Goal: Transaction & Acquisition: Purchase product/service

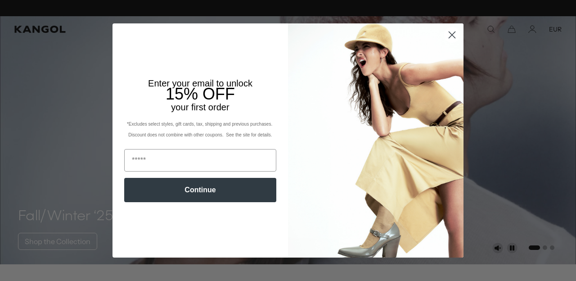
scroll to position [0, 185]
click at [452, 35] on icon "Close dialog" at bounding box center [452, 34] width 6 height 6
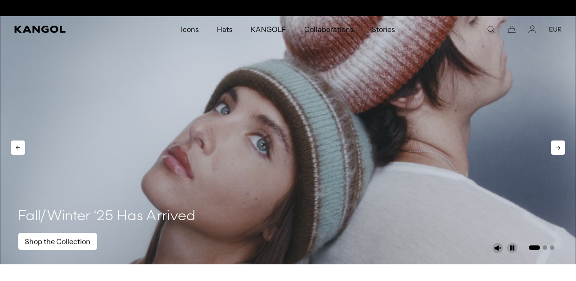
scroll to position [0, 0]
click at [54, 244] on link "Shop the Collection" at bounding box center [57, 241] width 79 height 17
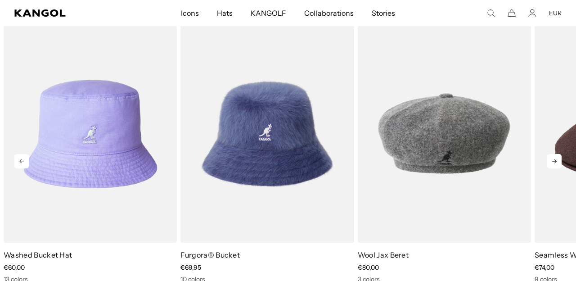
click at [555, 161] on icon at bounding box center [554, 161] width 4 height 4
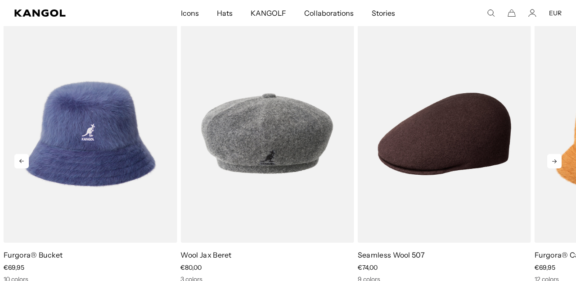
click at [555, 161] on icon at bounding box center [554, 161] width 4 height 4
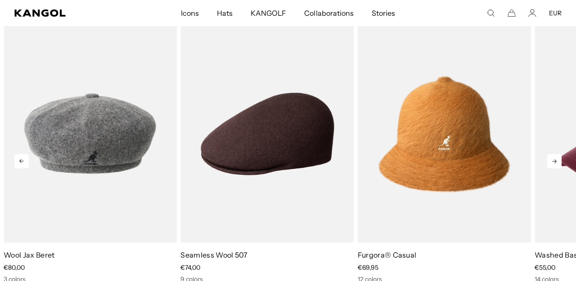
click at [555, 161] on icon at bounding box center [554, 161] width 4 height 4
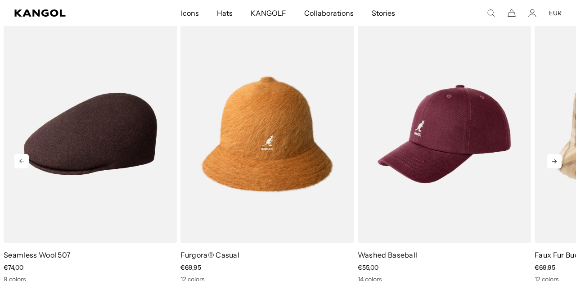
click at [555, 160] on icon at bounding box center [554, 161] width 14 height 14
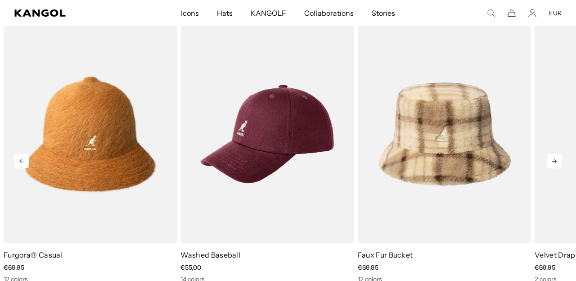
click at [556, 161] on icon at bounding box center [554, 161] width 14 height 14
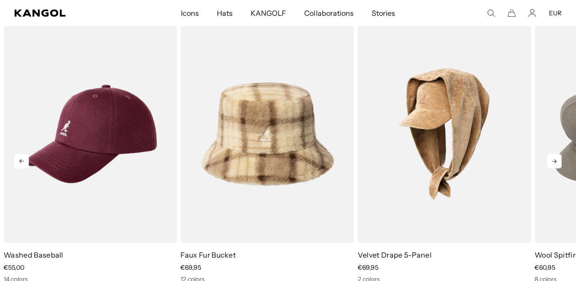
click at [556, 161] on icon at bounding box center [554, 161] width 14 height 14
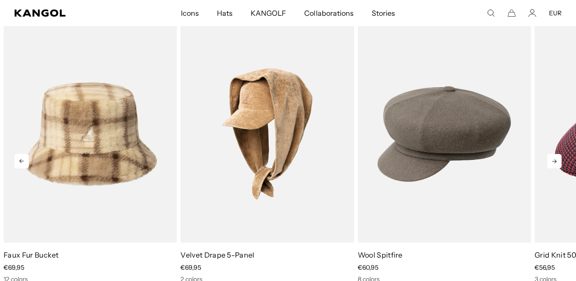
click at [556, 161] on icon at bounding box center [554, 161] width 14 height 14
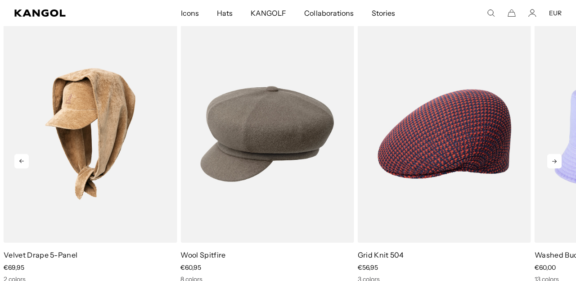
click at [556, 161] on icon at bounding box center [554, 161] width 14 height 14
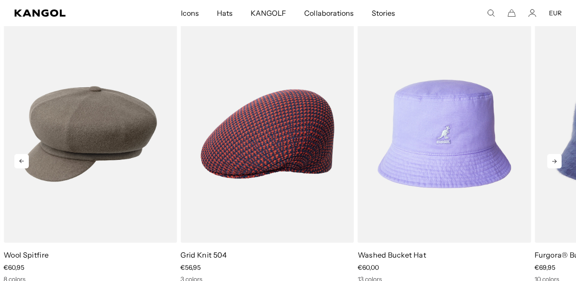
click at [556, 161] on icon at bounding box center [554, 161] width 14 height 14
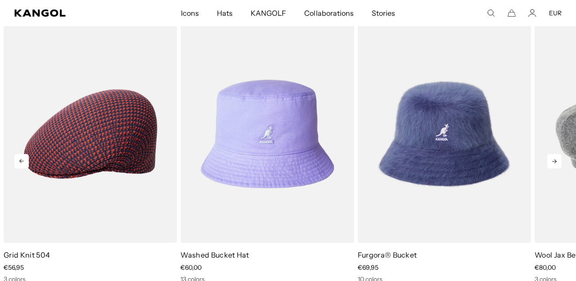
click at [556, 161] on icon at bounding box center [554, 161] width 14 height 14
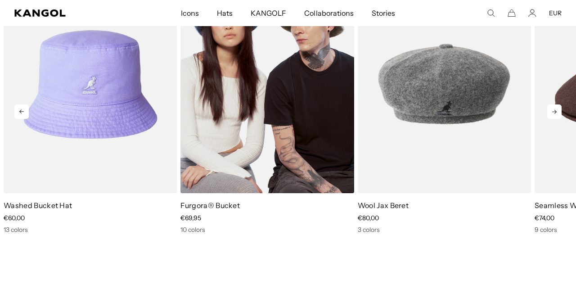
click at [259, 99] on img "2 of 10" at bounding box center [266, 85] width 173 height 218
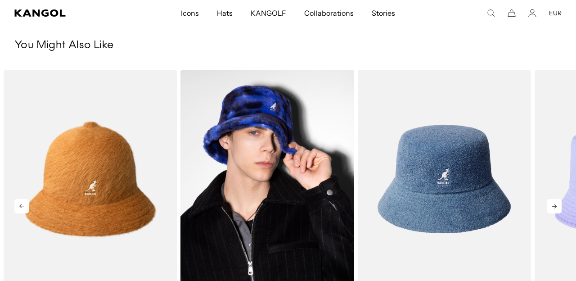
click at [300, 166] on img "2 of 5" at bounding box center [266, 179] width 173 height 218
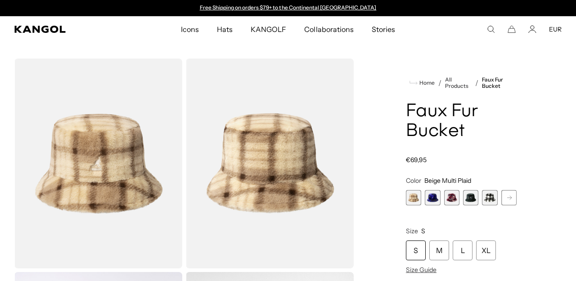
scroll to position [166, 0]
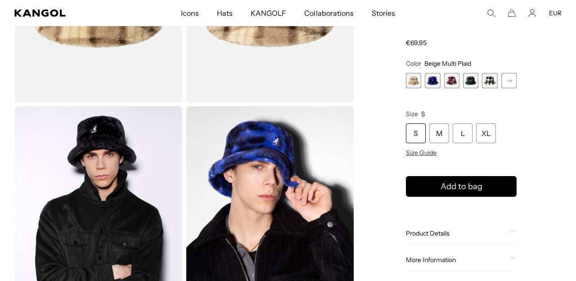
click at [433, 80] on span "2 of 12" at bounding box center [432, 80] width 15 height 15
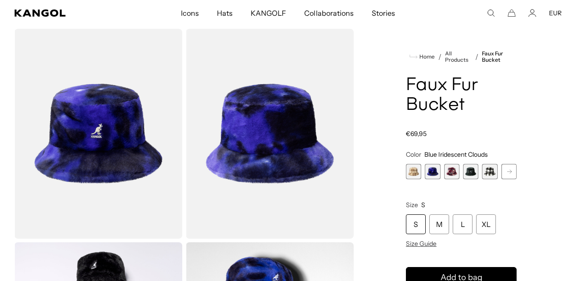
scroll to position [0, 185]
click at [450, 171] on span "3 of 12" at bounding box center [451, 171] width 15 height 15
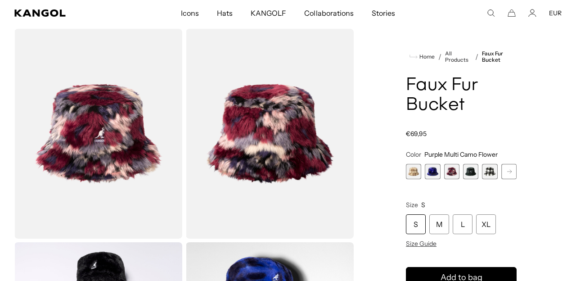
click at [474, 173] on span "4 of 12" at bounding box center [470, 171] width 15 height 15
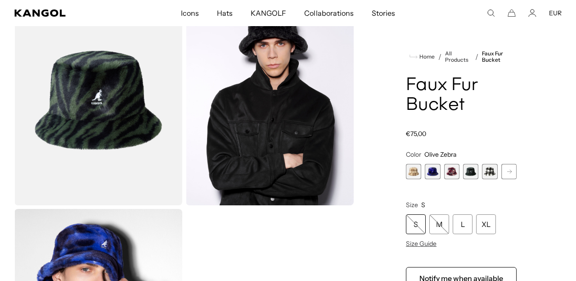
scroll to position [0, 185]
click at [93, 102] on img "Gallery Viewer" at bounding box center [98, 101] width 168 height 210
